Goal: Find specific page/section: Find specific page/section

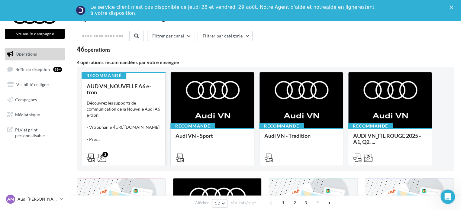
scroll to position [30, 0]
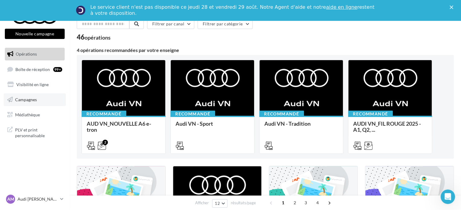
drag, startPoint x: 20, startPoint y: 112, endPoint x: 53, endPoint y: 101, distance: 35.1
click at [20, 112] on span "Médiathèque" at bounding box center [27, 114] width 25 height 5
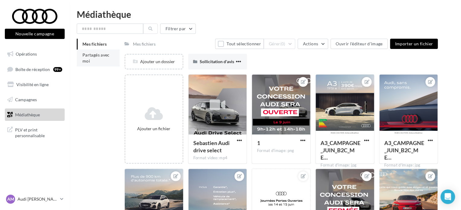
click at [97, 53] on span "Partagés avec moi" at bounding box center [95, 57] width 27 height 11
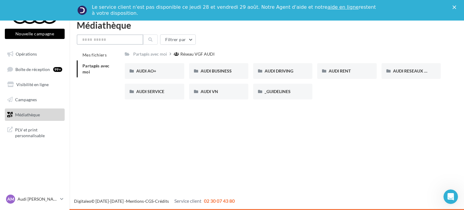
click at [106, 37] on input "text" at bounding box center [110, 39] width 66 height 10
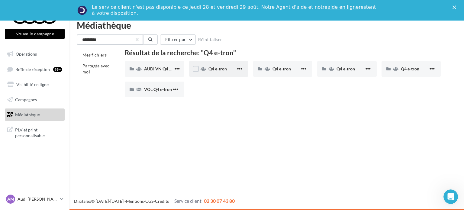
type input "*********"
click at [211, 70] on span "Q4 e-tron" at bounding box center [217, 68] width 18 height 5
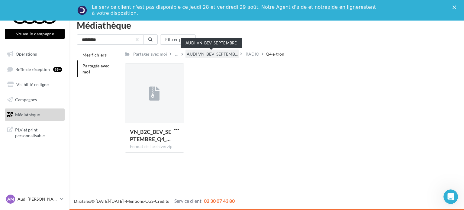
click at [211, 54] on span "AUDI VN_BEV_SEPTEMB..." at bounding box center [212, 54] width 51 height 6
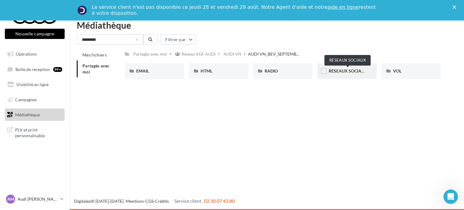
click at [343, 71] on span "RÉSEAUX SOCIAUX" at bounding box center [348, 70] width 39 height 5
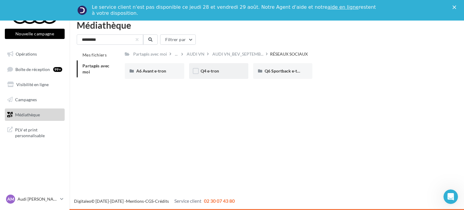
click at [215, 75] on div "Q4 e-tron" at bounding box center [218, 71] width 59 height 16
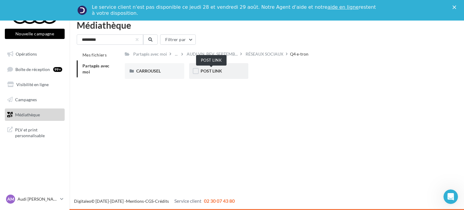
click at [218, 71] on span "POST LINK" at bounding box center [210, 70] width 21 height 5
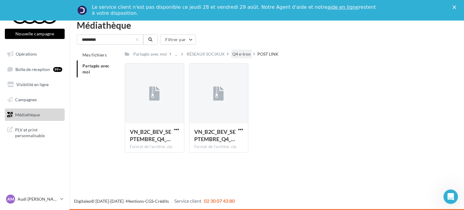
click at [236, 53] on div "Q4 e-tron" at bounding box center [241, 54] width 18 height 6
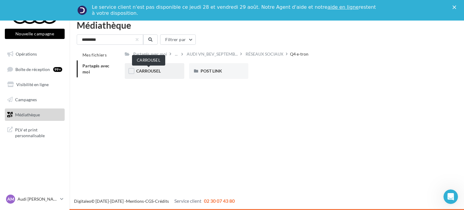
click at [155, 69] on span "CARROUSEL" at bounding box center [148, 70] width 24 height 5
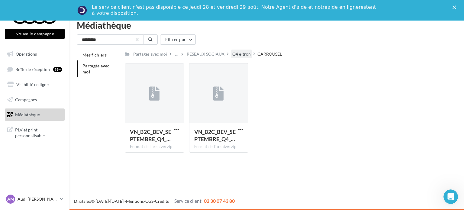
click at [240, 53] on div "Q4 e-tron" at bounding box center [241, 54] width 18 height 6
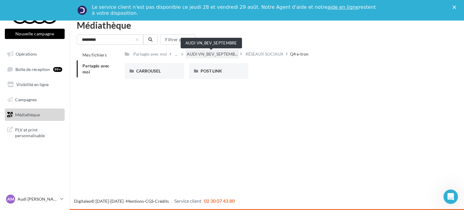
click at [222, 55] on span "AUDI VN_BEV_SEPTEMB..." at bounding box center [212, 54] width 51 height 6
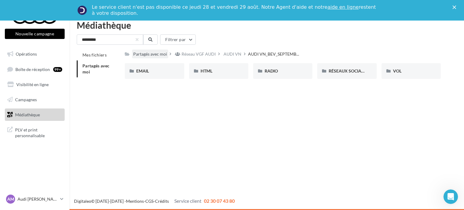
click at [154, 58] on div "Partagés avec moi" at bounding box center [150, 54] width 36 height 9
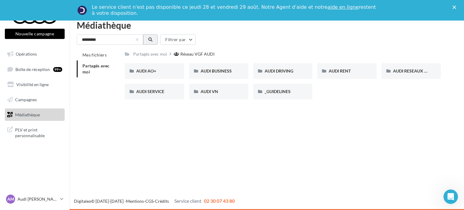
click at [148, 38] on button at bounding box center [150, 39] width 14 height 10
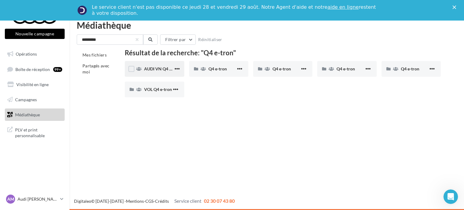
click at [138, 69] on icon at bounding box center [138, 69] width 5 height 4
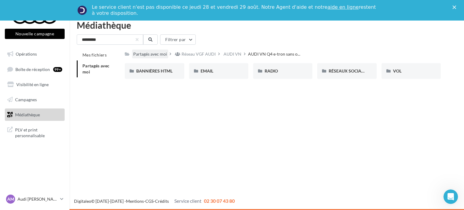
click at [150, 54] on div "Partagés avec moi" at bounding box center [150, 54] width 34 height 6
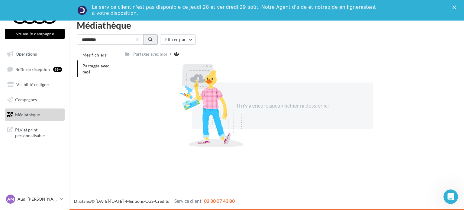
click at [149, 39] on icon at bounding box center [150, 39] width 4 height 4
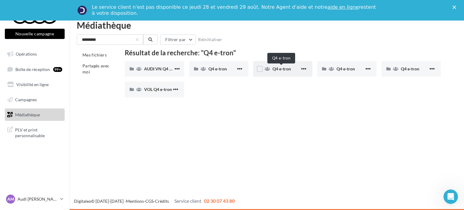
click at [281, 67] on span "Q4 e-tron" at bounding box center [281, 68] width 18 height 5
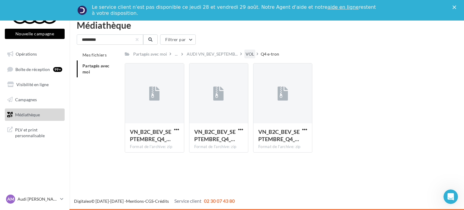
click at [246, 56] on div "VOL" at bounding box center [249, 54] width 8 height 6
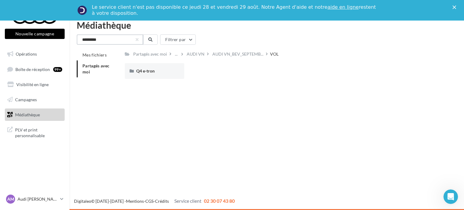
drag, startPoint x: 120, startPoint y: 41, endPoint x: 144, endPoint y: 41, distance: 23.9
click at [121, 41] on input "*********" at bounding box center [110, 39] width 66 height 10
click at [146, 40] on button at bounding box center [150, 39] width 14 height 10
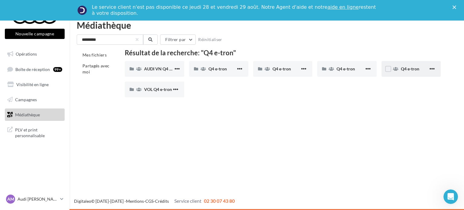
click at [410, 72] on div "Q4 e-tron" at bounding box center [410, 69] width 59 height 16
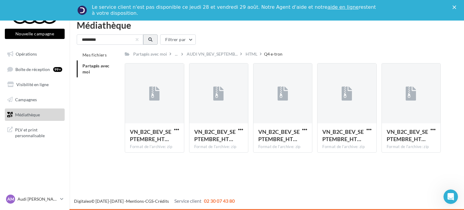
click at [151, 37] on button at bounding box center [150, 39] width 14 height 10
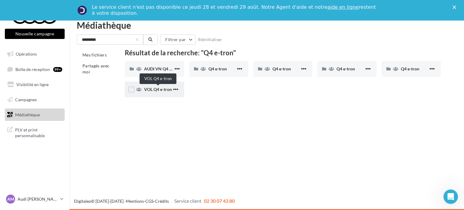
click at [149, 88] on span "VOL Q4 e-tron" at bounding box center [158, 89] width 28 height 5
